Goal: Information Seeking & Learning: Learn about a topic

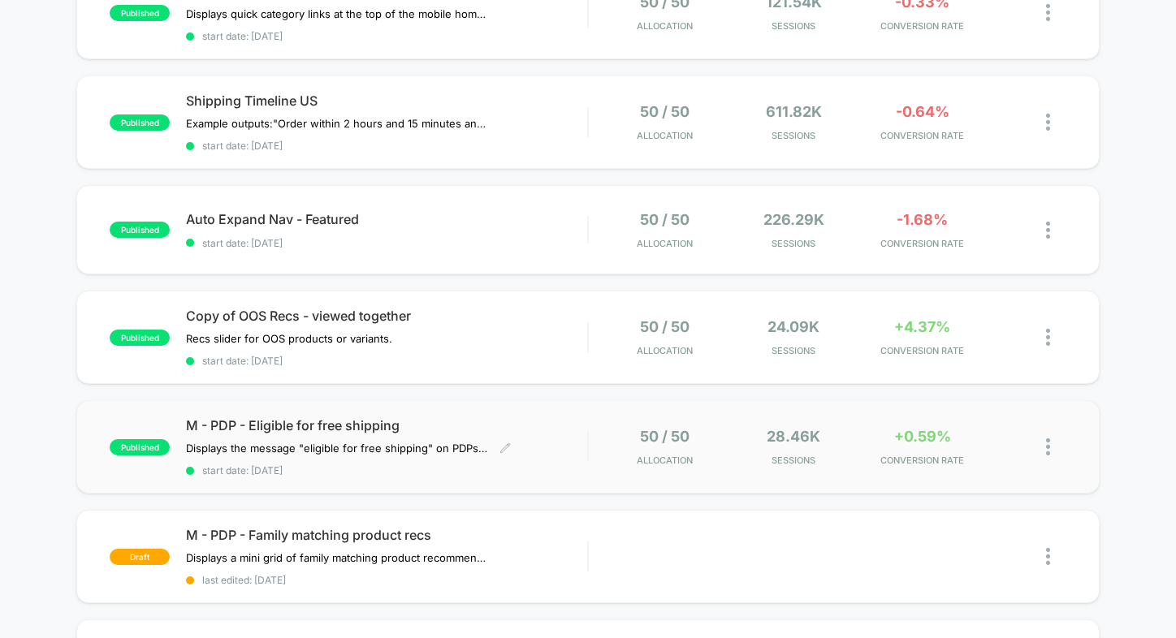
scroll to position [745, 0]
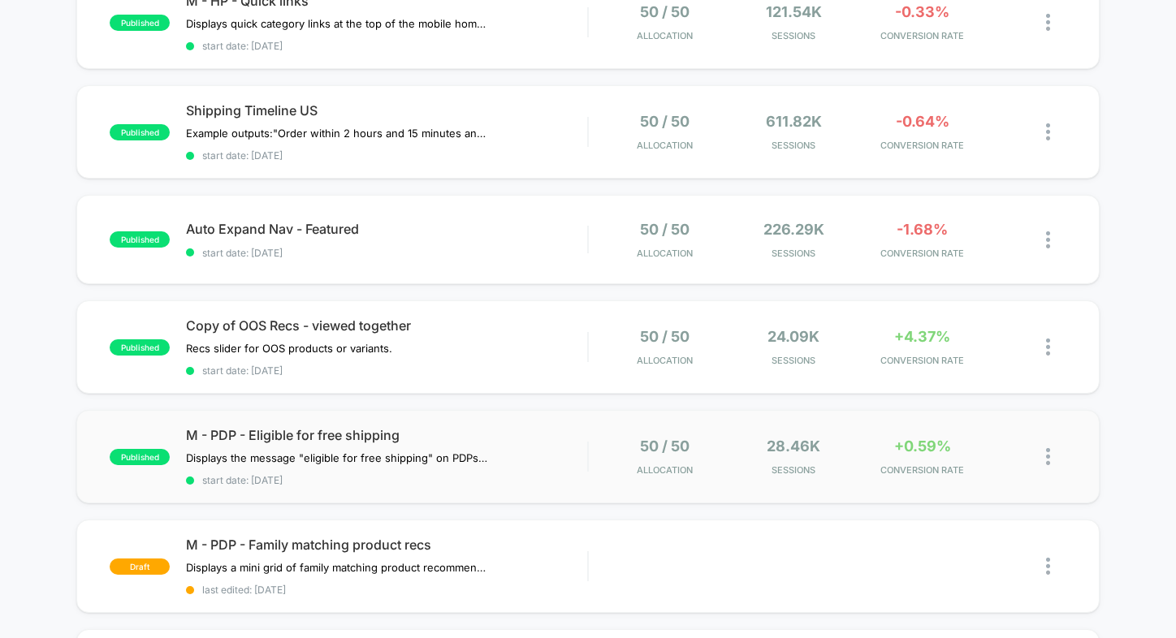
click at [447, 416] on div "published M - PDP - Eligible for free shipping Displays the message "eligible f…" at bounding box center [587, 456] width 1023 height 93
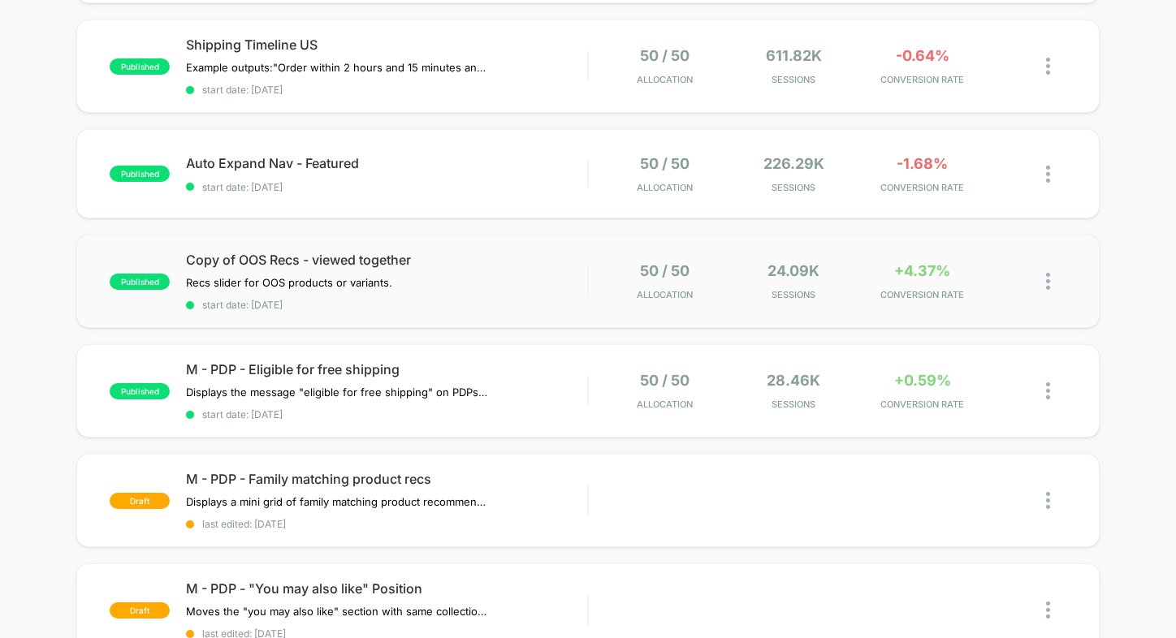
scroll to position [808, 0]
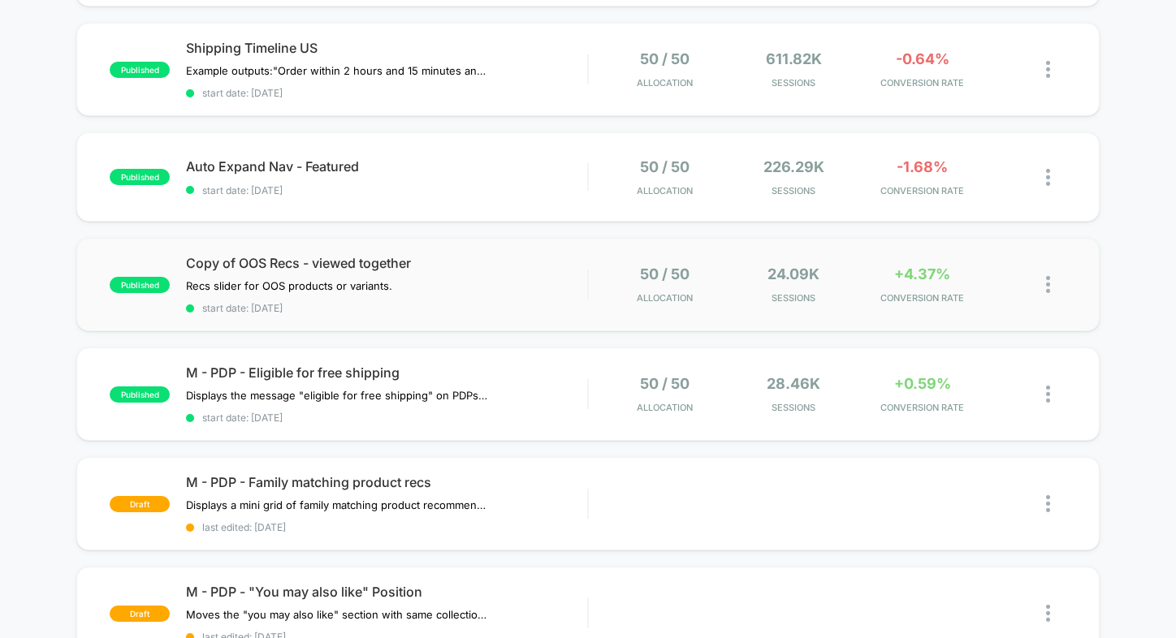
click at [566, 246] on div "published Copy of OOS Recs - viewed together Recs slider for OOS products or va…" at bounding box center [587, 284] width 1023 height 93
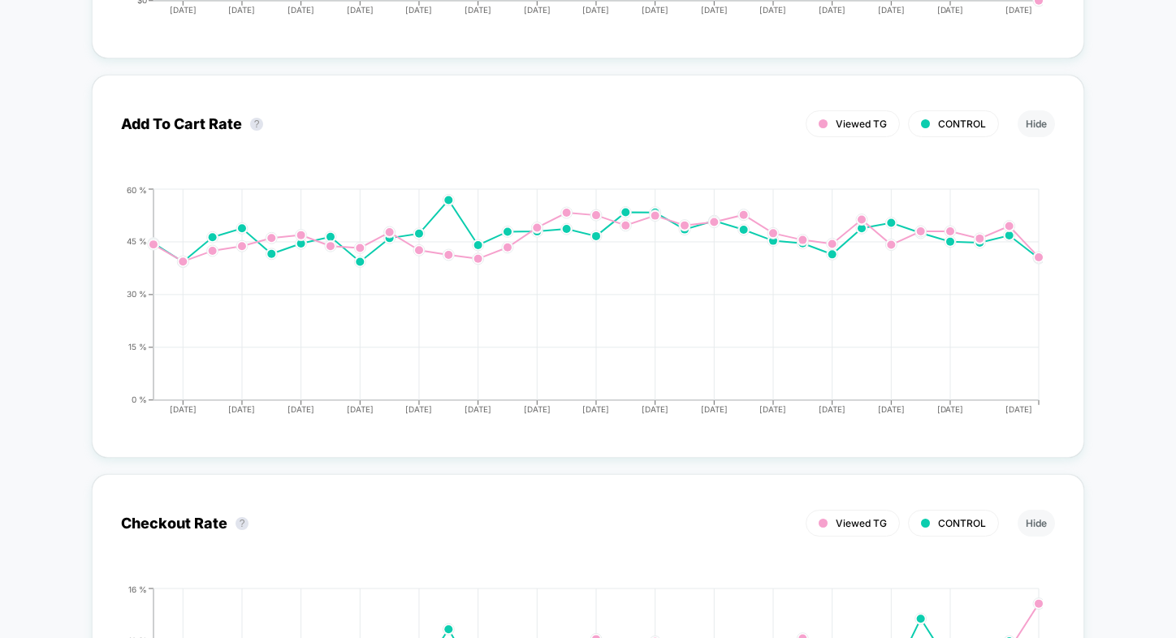
scroll to position [3093, 0]
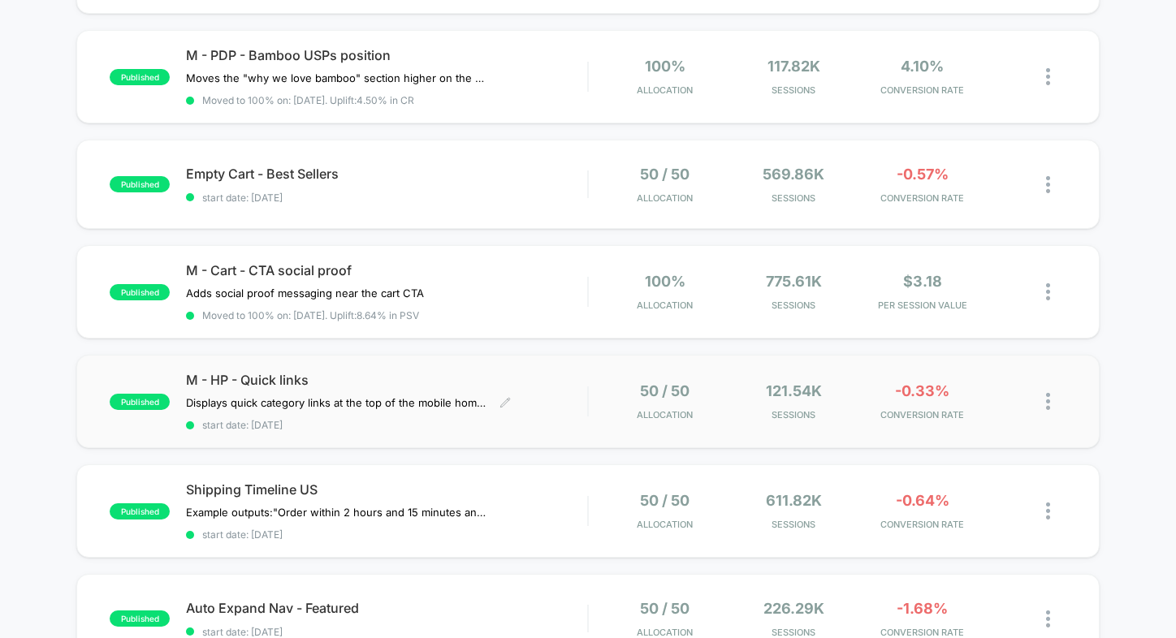
scroll to position [370, 0]
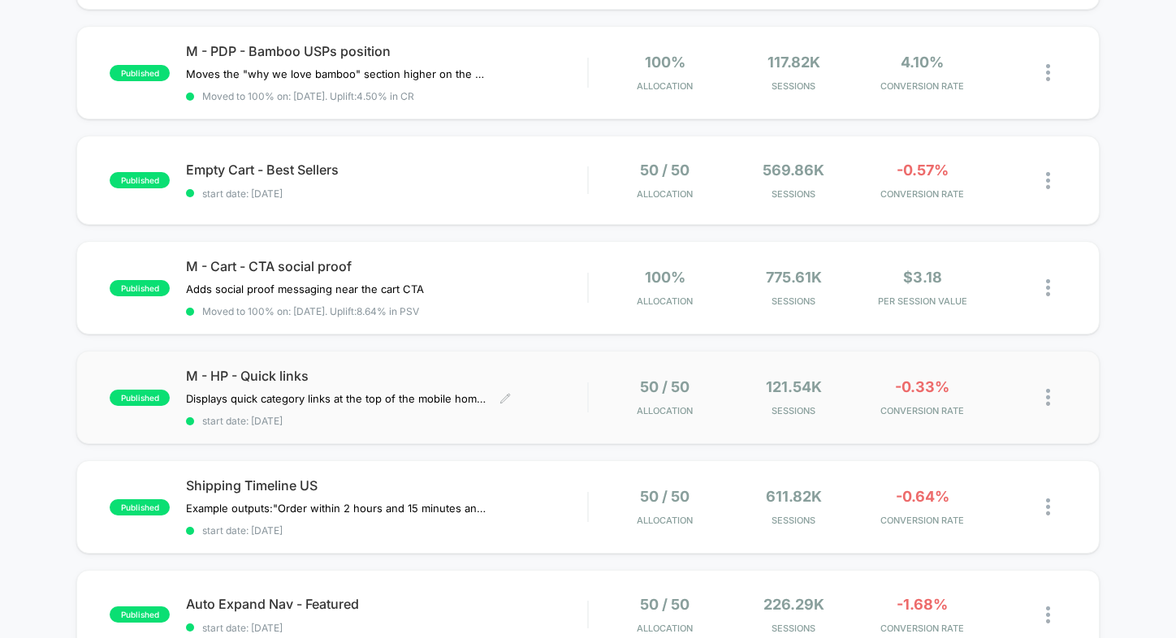
click at [539, 368] on span "M - HP - Quick links" at bounding box center [386, 376] width 401 height 16
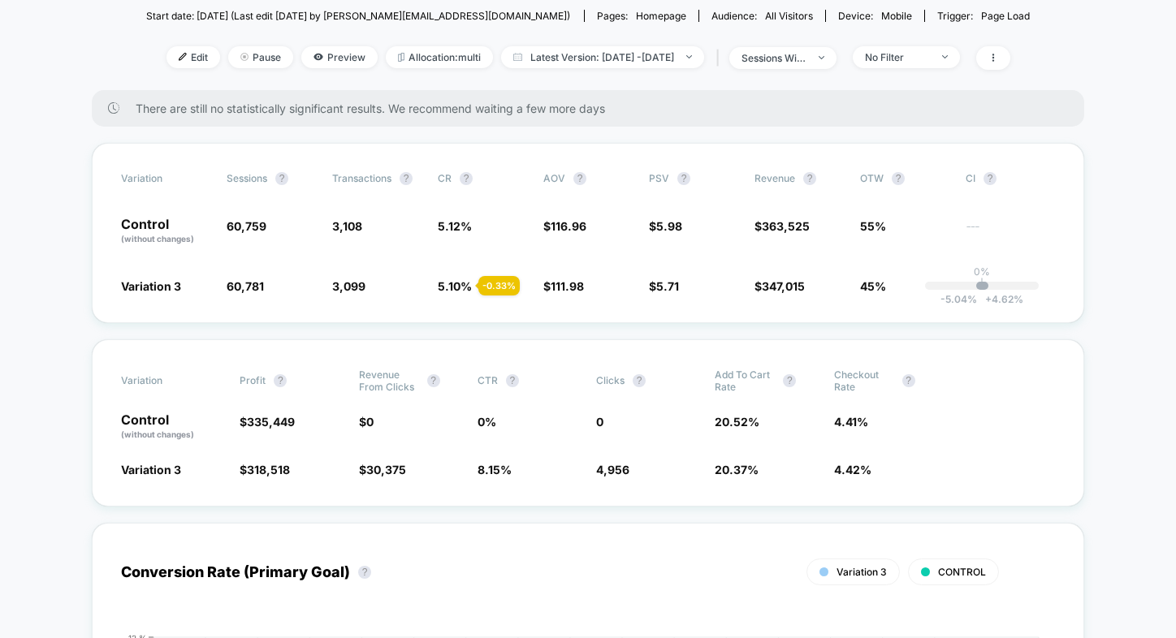
scroll to position [205, 0]
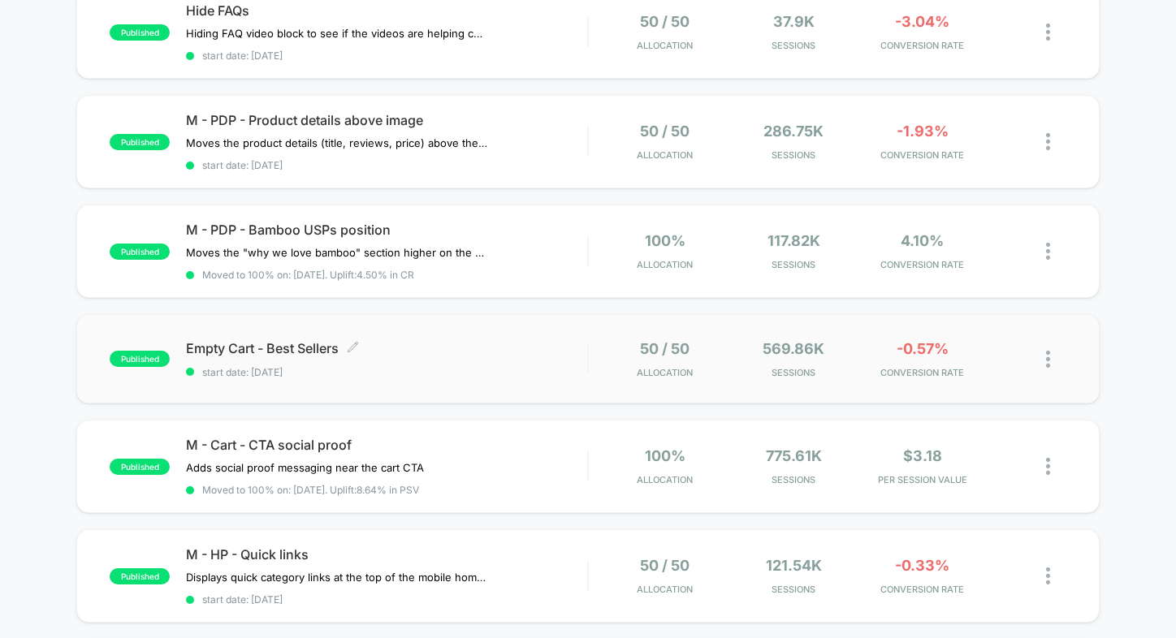
scroll to position [162, 0]
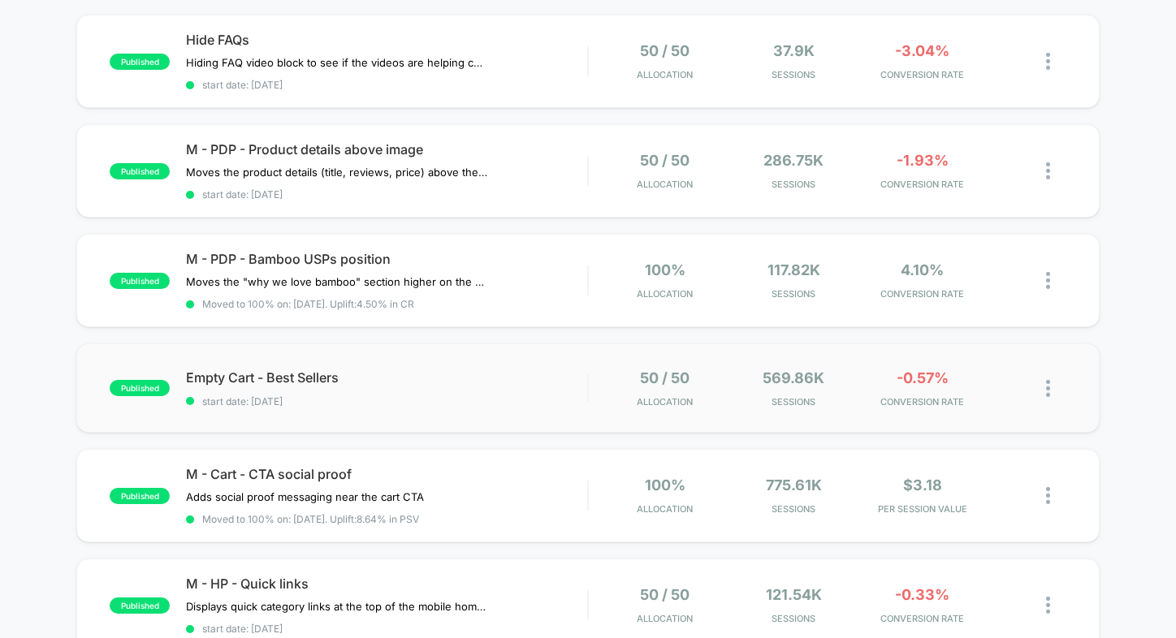
click at [495, 363] on div "published Empty Cart - Best Sellers start date: [DATE] 50 / 50 Allocation 569.8…" at bounding box center [587, 387] width 1023 height 89
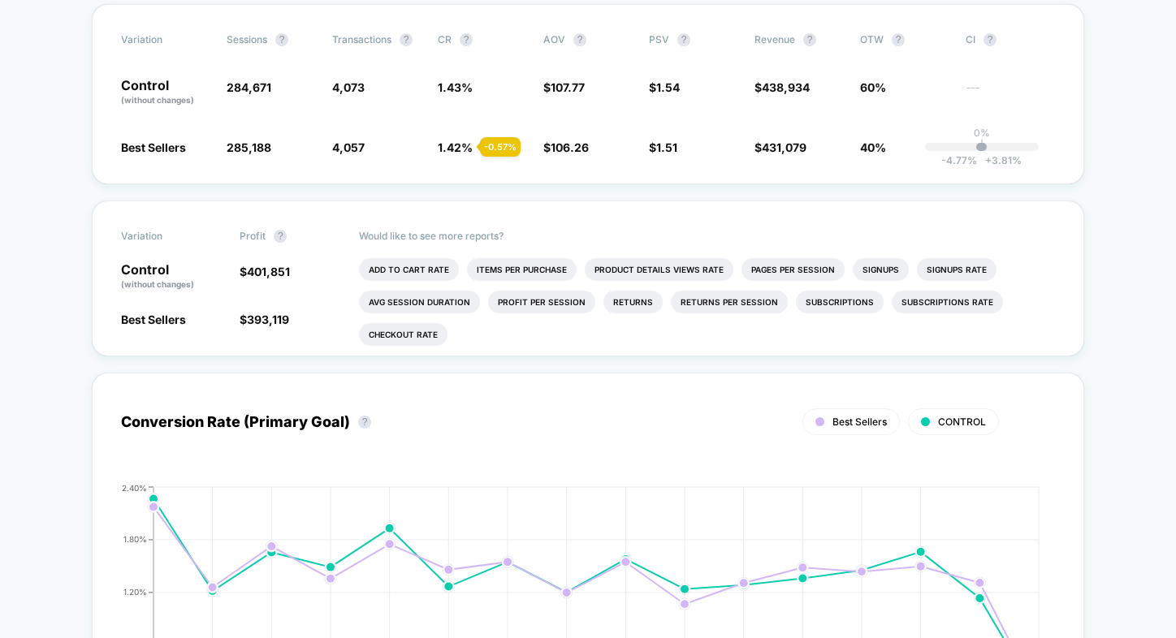
scroll to position [383, 0]
